Goal: Use online tool/utility: Use online tool/utility

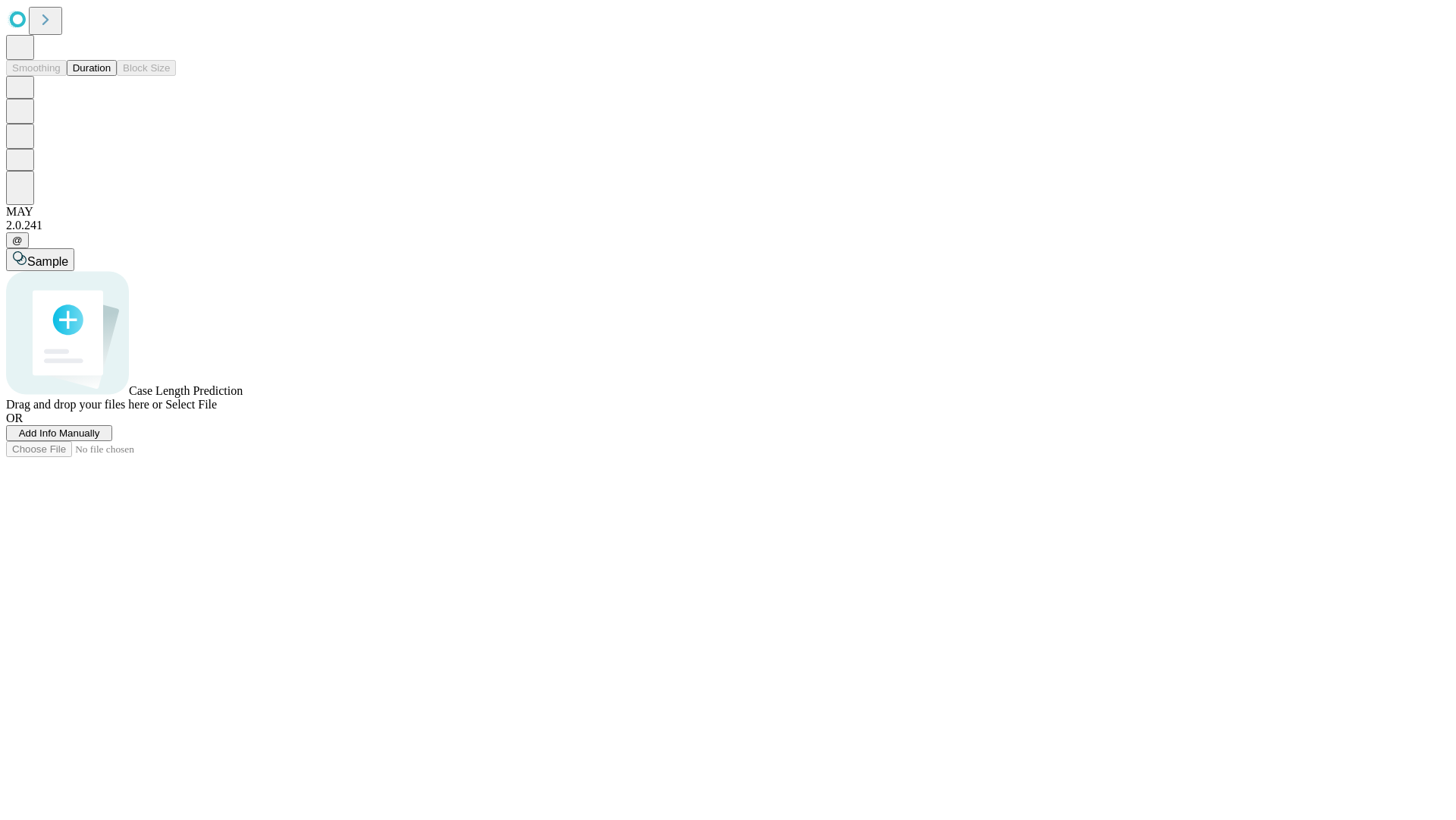
click at [111, 75] on button "Duration" at bounding box center [92, 68] width 50 height 16
click at [69, 255] on span "Sample" at bounding box center [47, 261] width 41 height 13
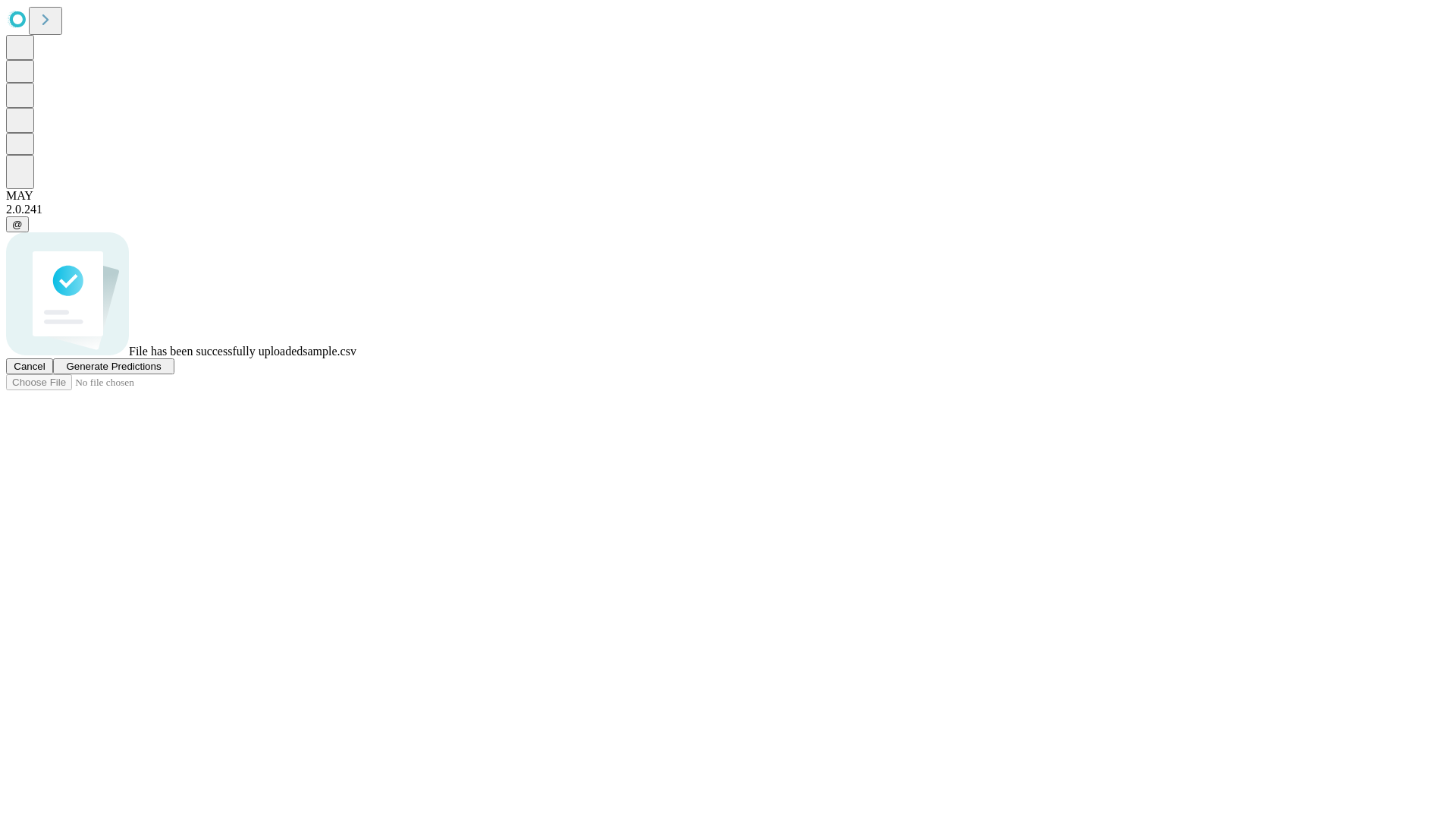
click at [161, 372] on span "Generate Predictions" at bounding box center [114, 365] width 95 height 11
